Goal: Task Accomplishment & Management: Use online tool/utility

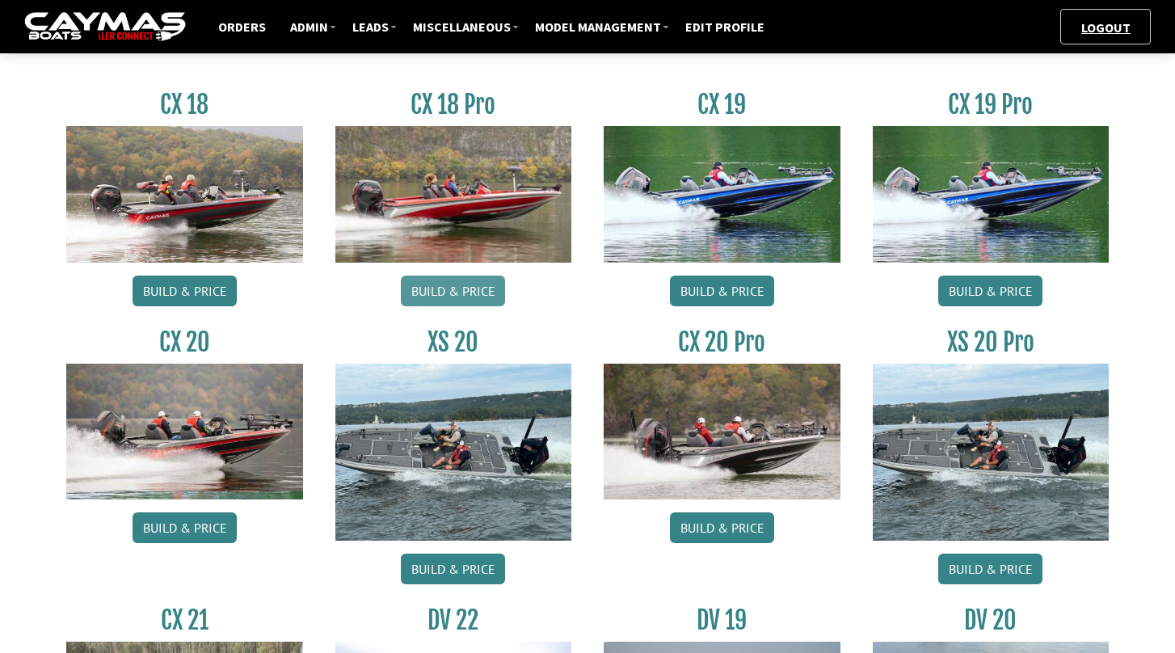
scroll to position [1373, 0]
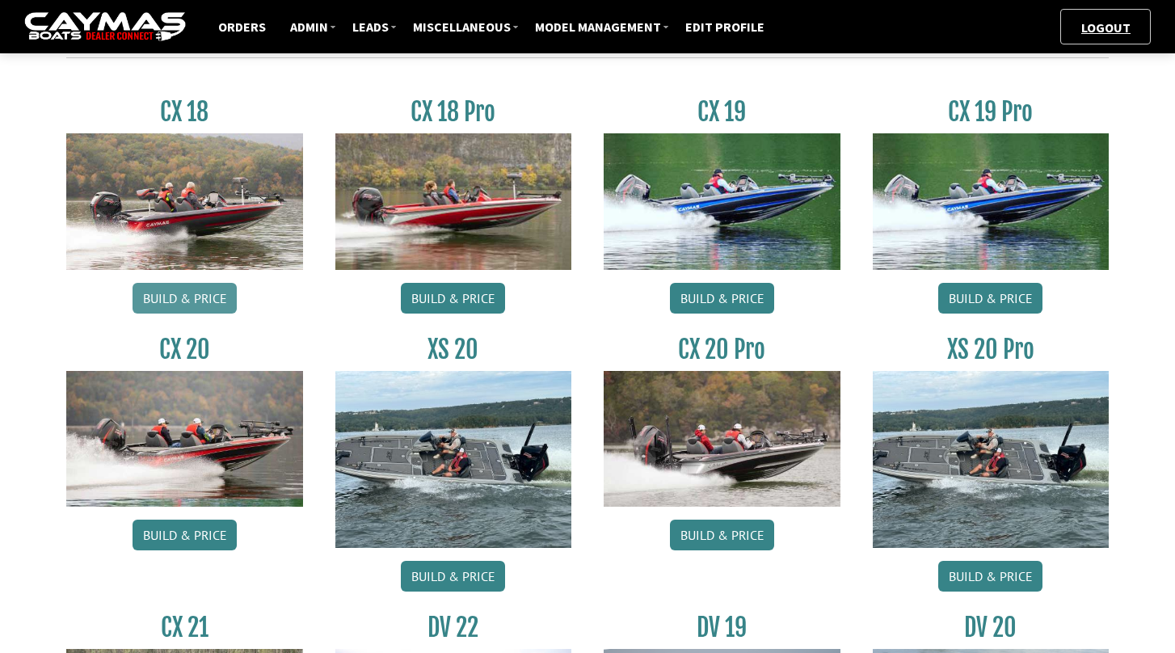
click at [214, 297] on link "Build & Price" at bounding box center [185, 298] width 104 height 31
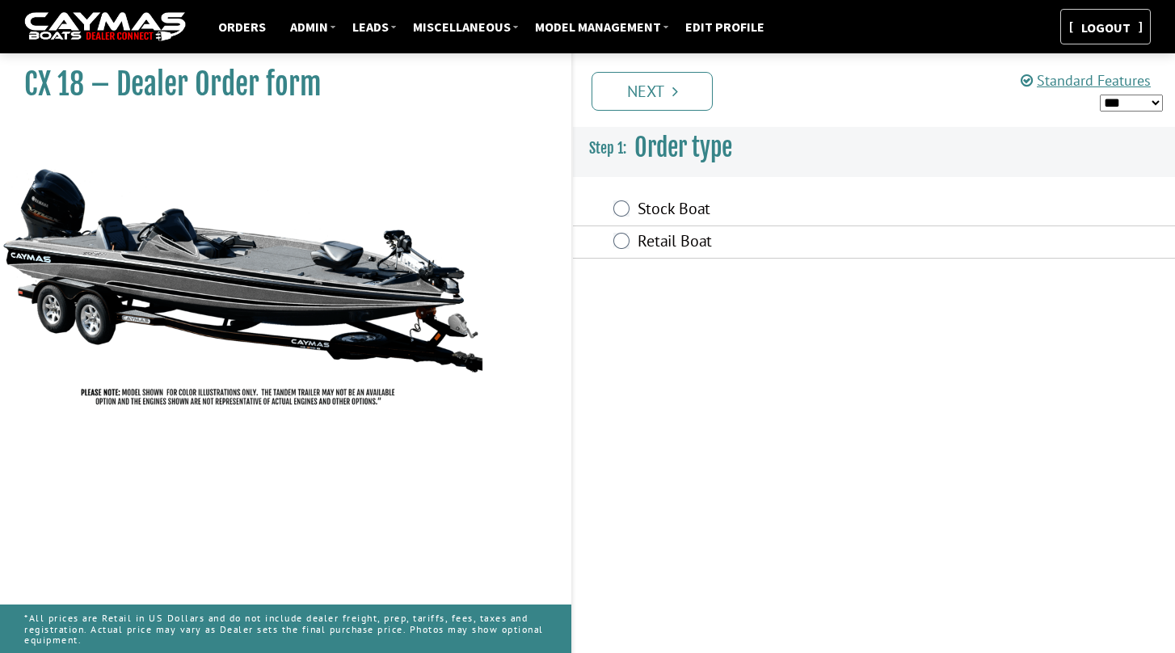
click at [1110, 22] on link "Logout" at bounding box center [1105, 27] width 65 height 16
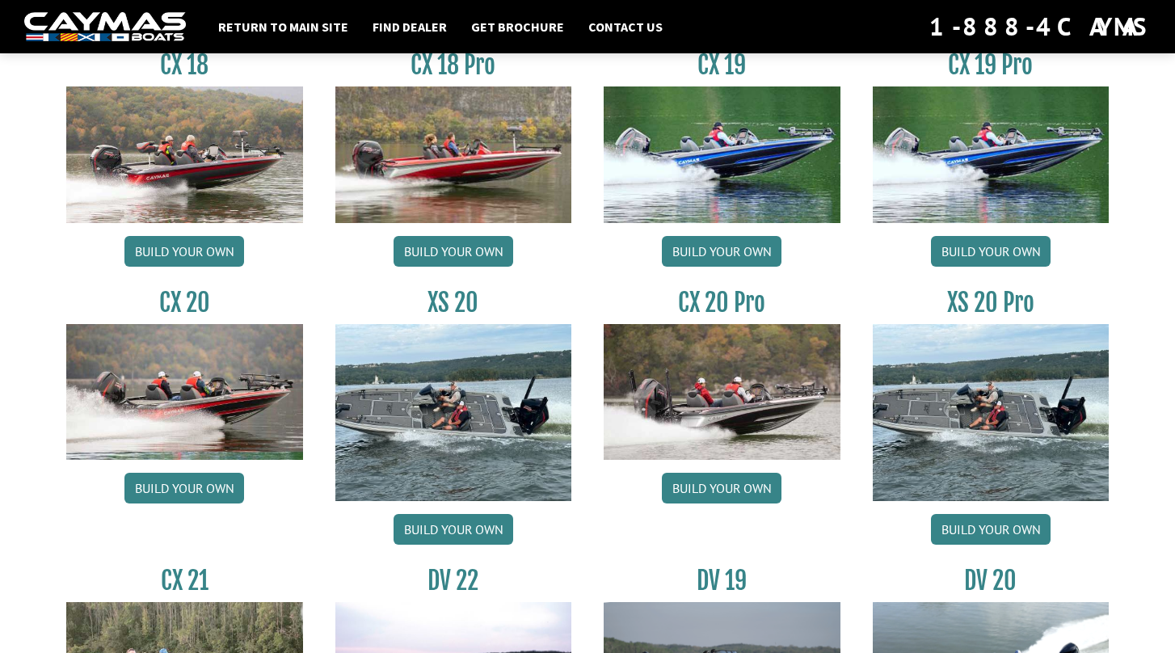
scroll to position [1364, 0]
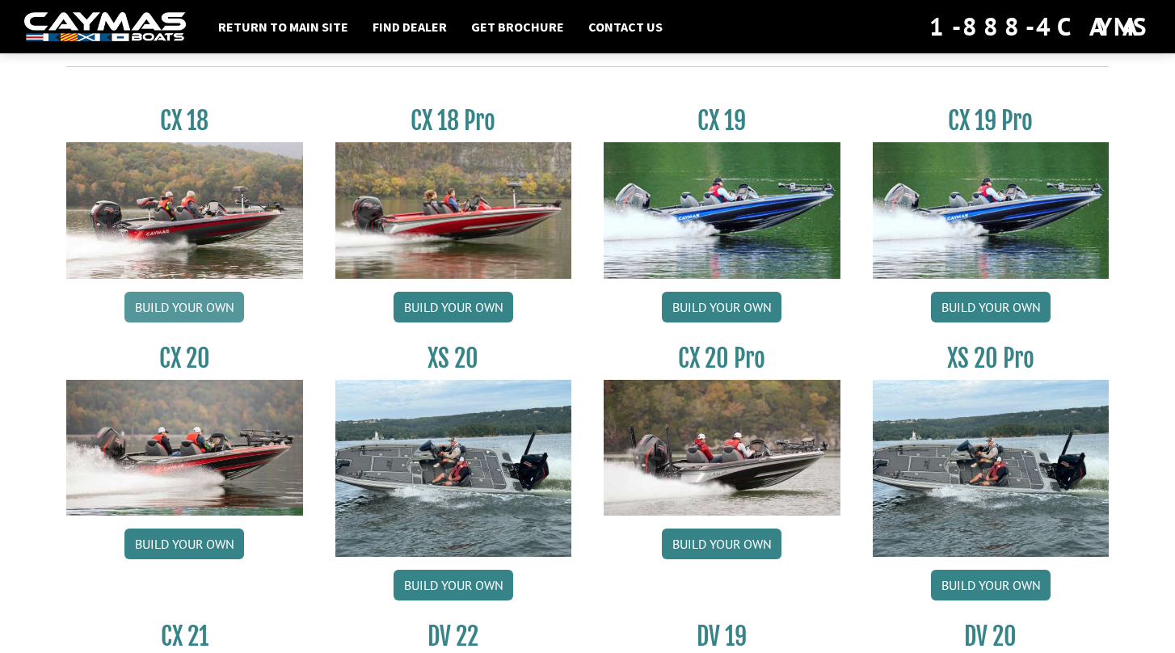
click at [202, 311] on link "Build your own" at bounding box center [184, 307] width 120 height 31
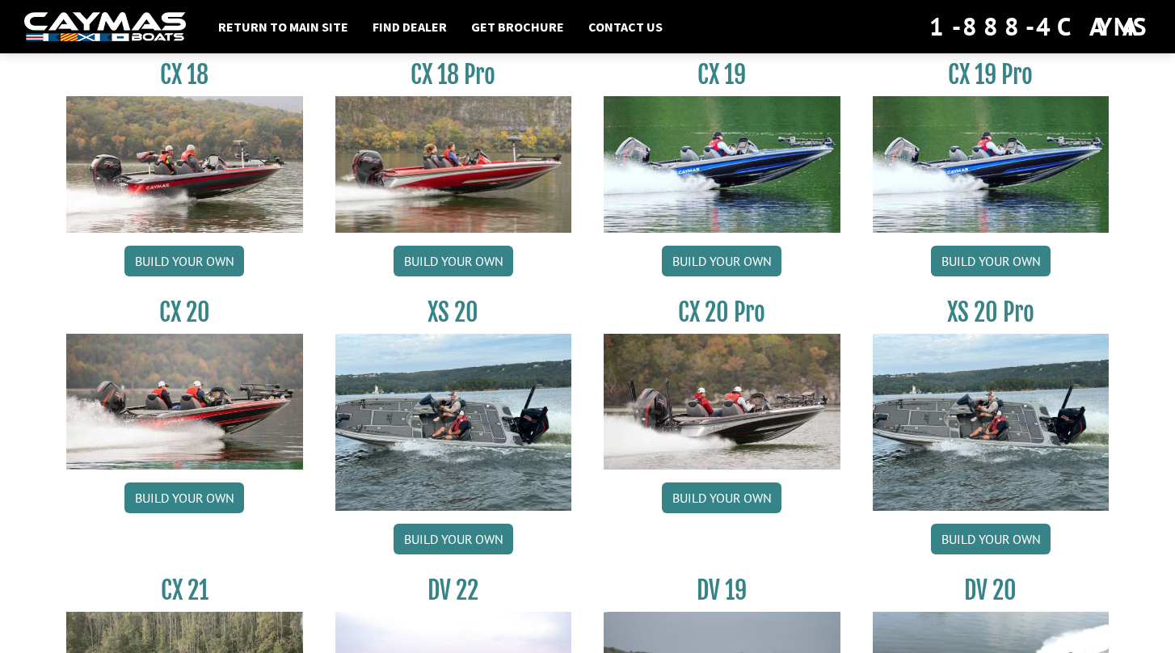
scroll to position [1354, 0]
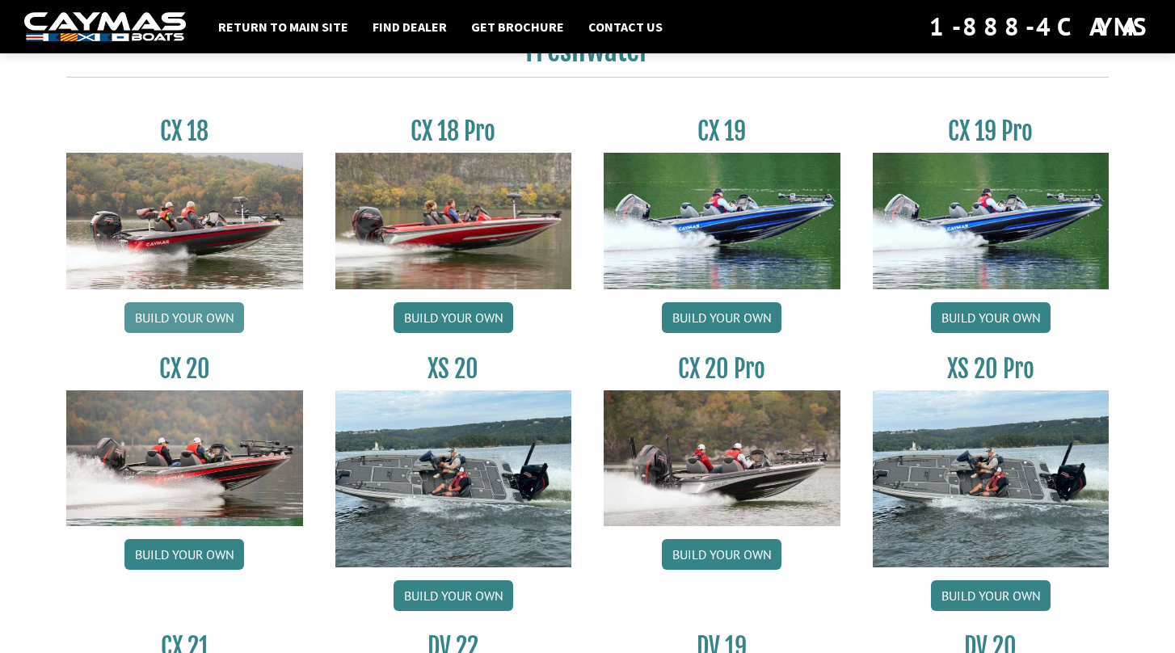
click at [217, 330] on link "Build your own" at bounding box center [184, 317] width 120 height 31
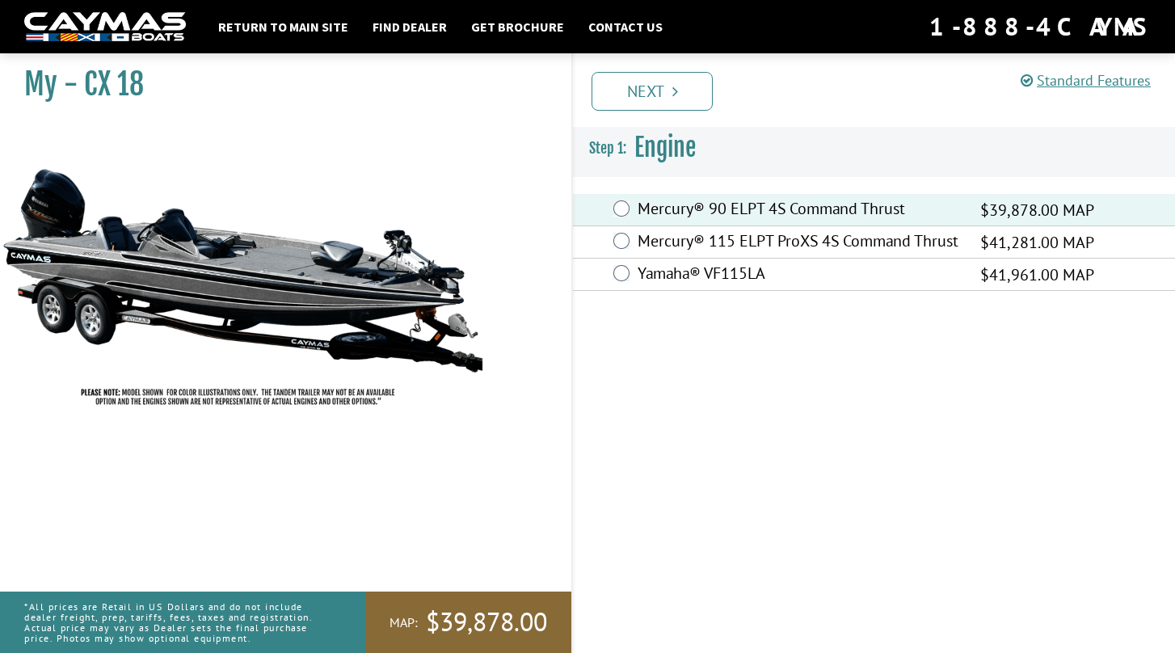
click at [668, 112] on div "Prev Next" at bounding box center [873, 90] width 604 height 74
click at [668, 93] on link "Next" at bounding box center [652, 91] width 121 height 39
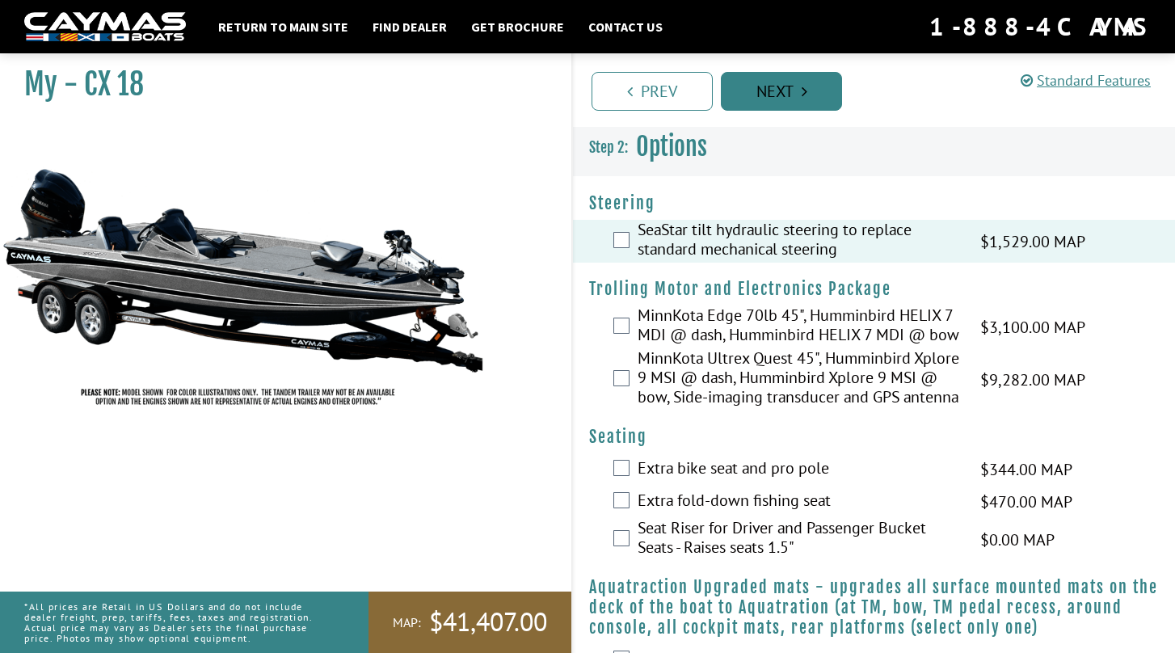
click at [779, 90] on link "Next" at bounding box center [781, 91] width 121 height 39
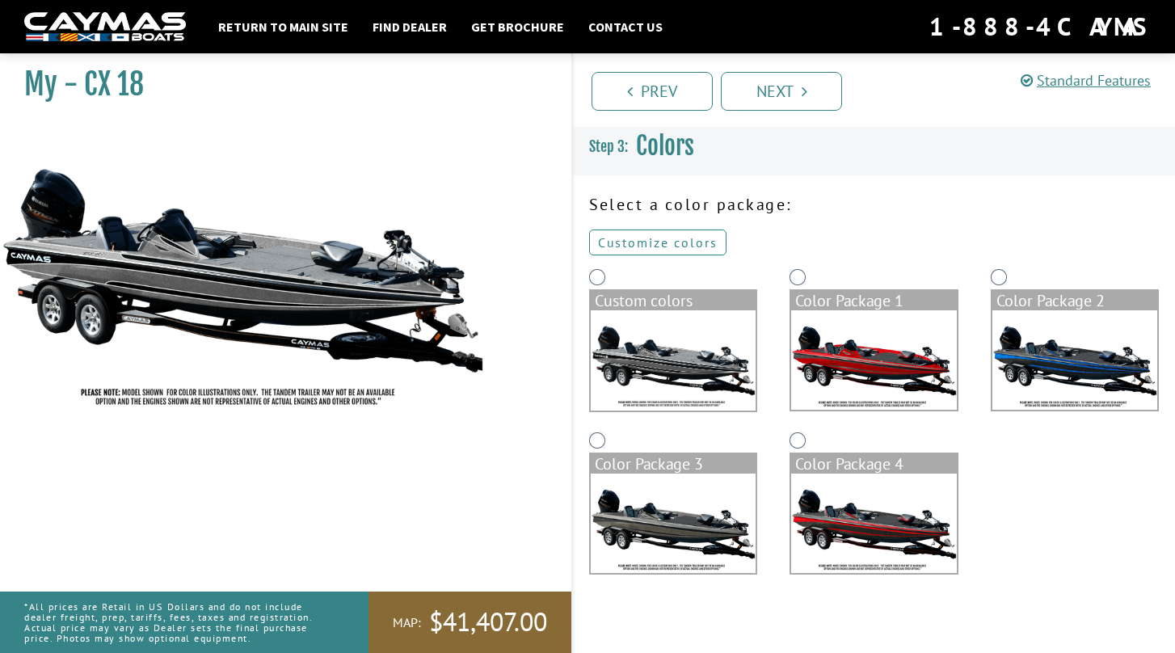
click at [667, 235] on link "Customize colors" at bounding box center [657, 243] width 137 height 26
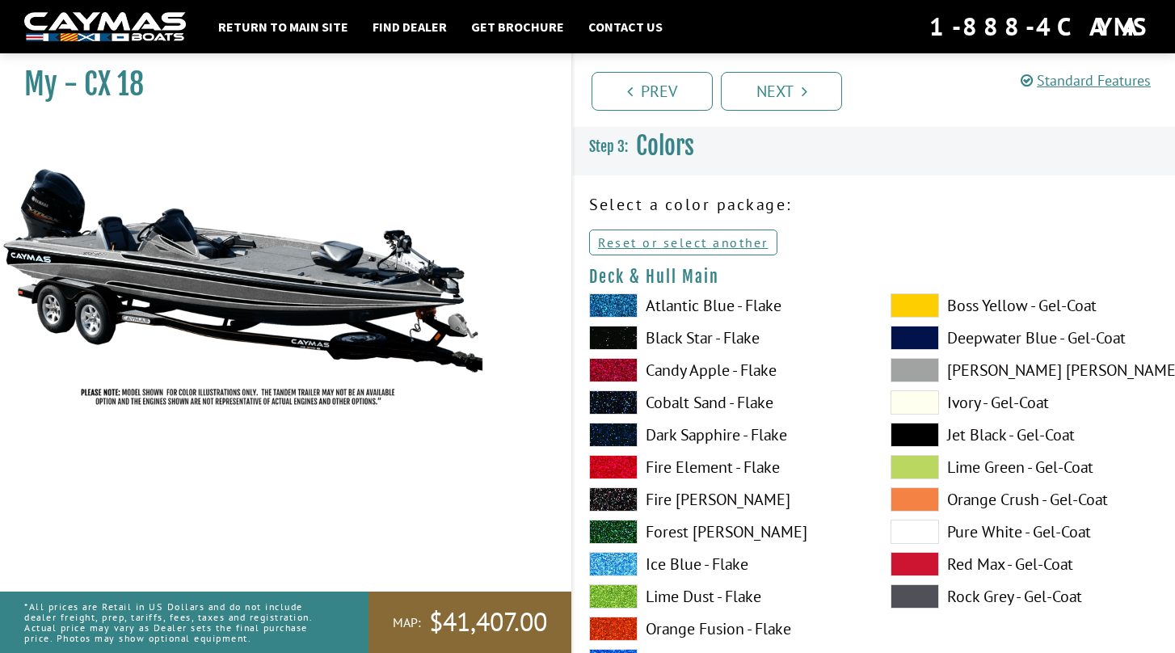
click at [613, 310] on span at bounding box center [613, 305] width 48 height 24
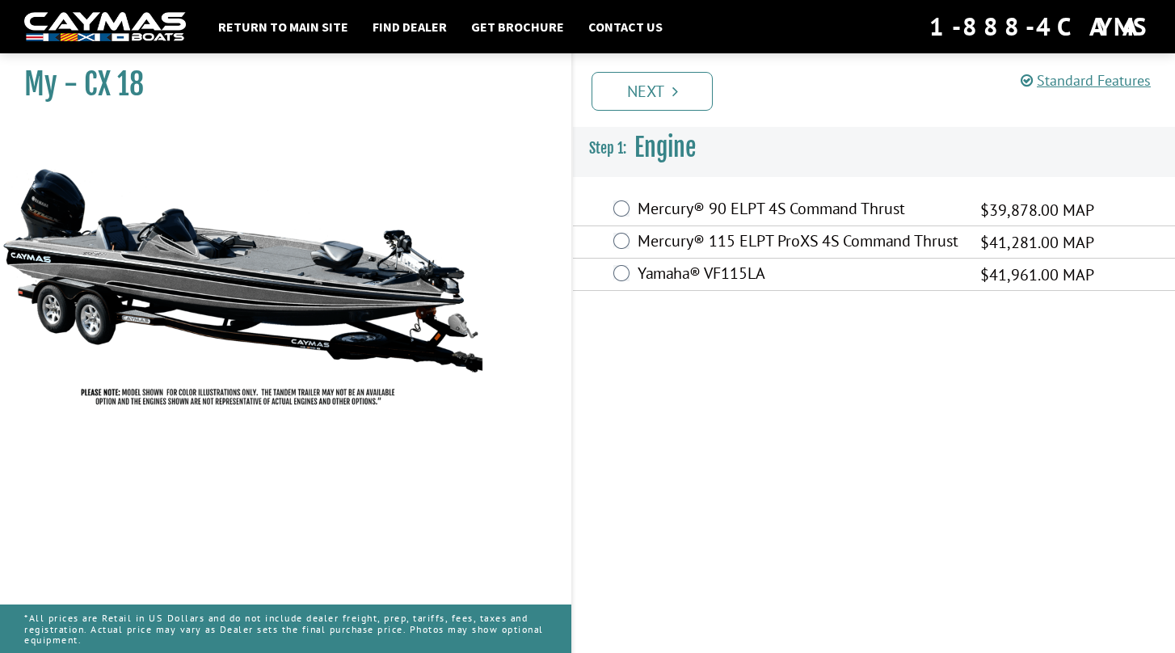
click at [237, 179] on img at bounding box center [242, 270] width 485 height 294
